Goal: Entertainment & Leisure: Consume media (video, audio)

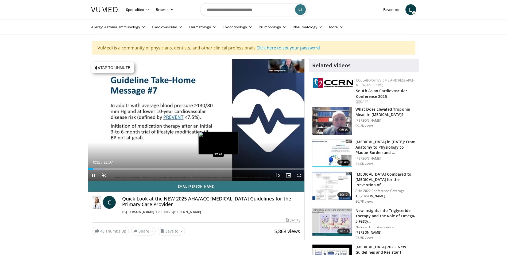
click at [219, 168] on div "Progress Bar" at bounding box center [219, 169] width 1 height 2
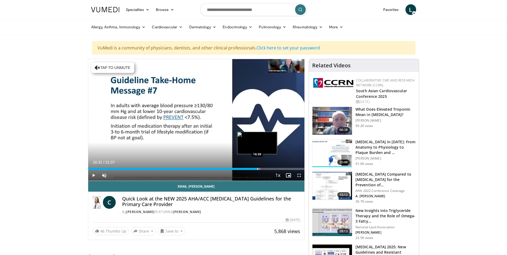
click at [257, 169] on div "Progress Bar" at bounding box center [257, 169] width 1 height 2
click at [262, 169] on div "Progress Bar" at bounding box center [262, 169] width 1 height 2
click at [275, 169] on div "Progress Bar" at bounding box center [275, 169] width 1 height 2
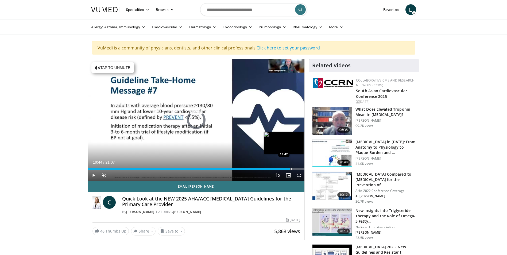
click at [290, 169] on div "Loaded : 0.00% 19:44 19:47" at bounding box center [196, 169] width 216 height 2
click at [297, 168] on div "Progress Bar" at bounding box center [297, 169] width 1 height 2
click at [302, 168] on div "Progress Bar" at bounding box center [302, 169] width 1 height 2
click at [297, 169] on div "Progress Bar" at bounding box center [297, 169] width 1 height 2
click at [283, 169] on div "Progress Bar" at bounding box center [283, 169] width 1 height 2
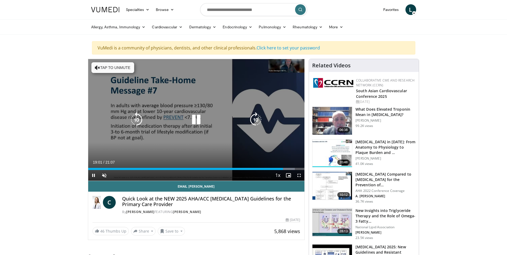
click at [239, 171] on div "Current Time 19:01 / Duration 21:07 Pause Skip Backward Skip Forward Unmute Loa…" at bounding box center [196, 175] width 216 height 11
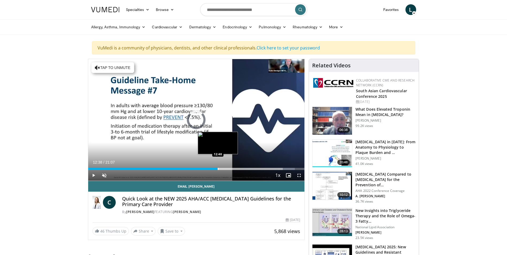
click at [218, 168] on div "Progress Bar" at bounding box center [218, 169] width 1 height 2
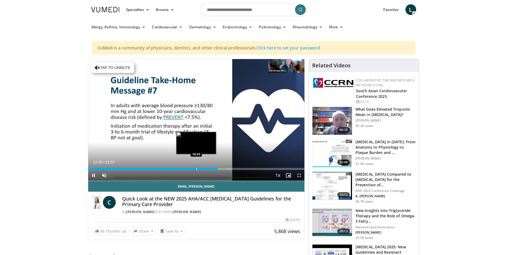
click at [196, 168] on div "12:39" at bounding box center [153, 169] width 130 height 2
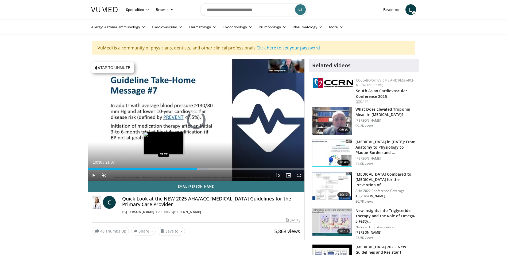
click at [162, 167] on div "Loaded : 55.25% 10:38 07:22" at bounding box center [196, 167] width 216 height 5
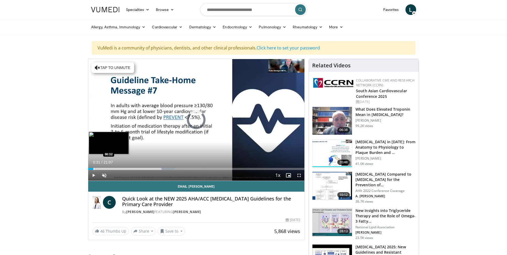
click at [94, 168] on div "Progress Bar" at bounding box center [94, 169] width 1 height 2
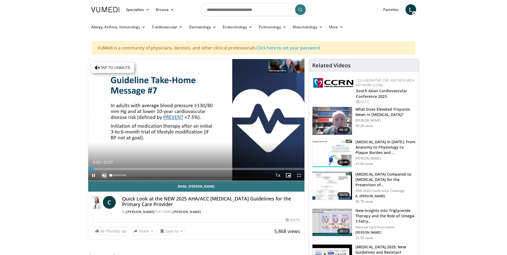
click at [104, 174] on span "Video Player" at bounding box center [104, 175] width 11 height 11
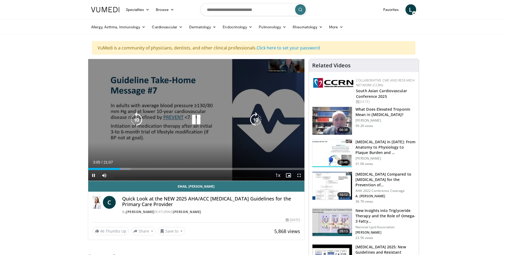
click at [192, 118] on icon "Video Player" at bounding box center [196, 119] width 15 height 15
